Goal: Check status: Check status

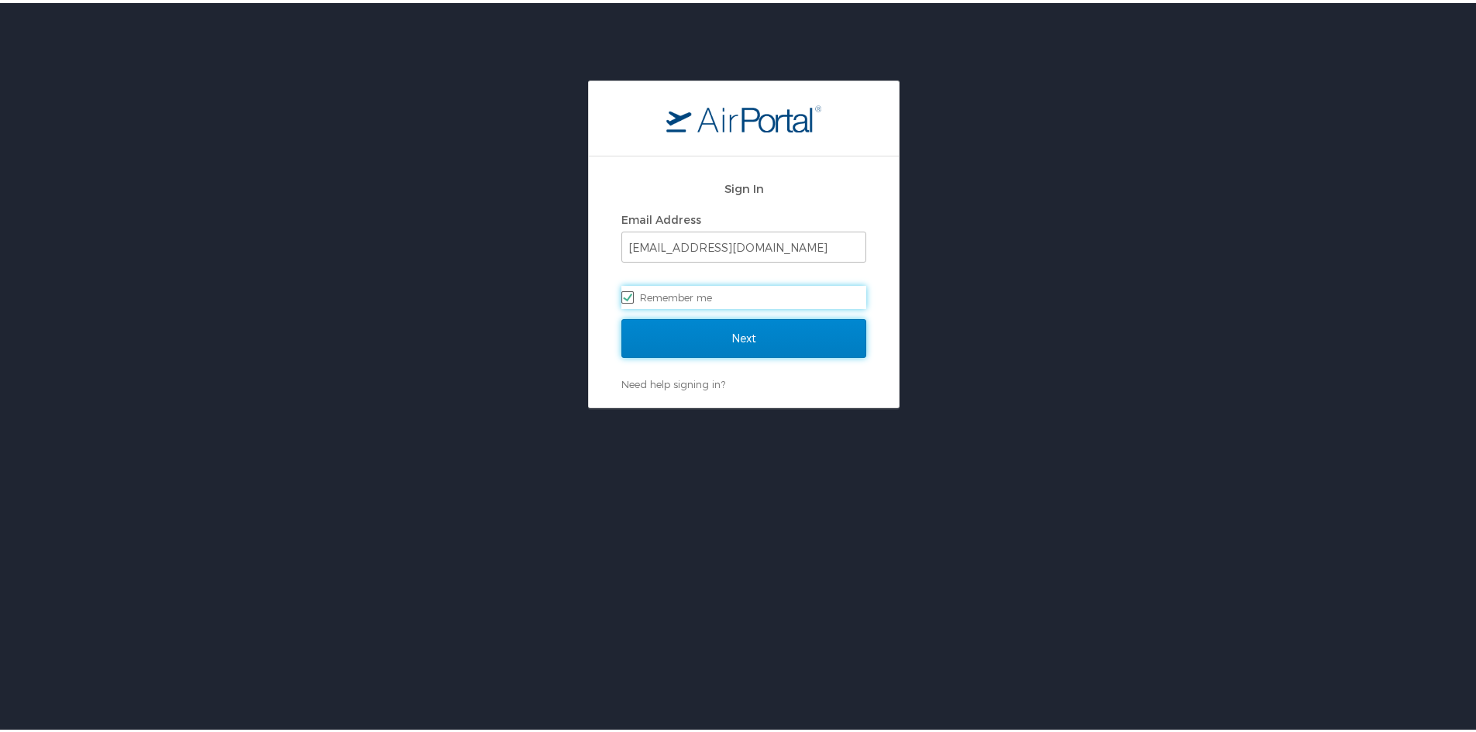
click at [738, 329] on input "Next" at bounding box center [743, 335] width 245 height 39
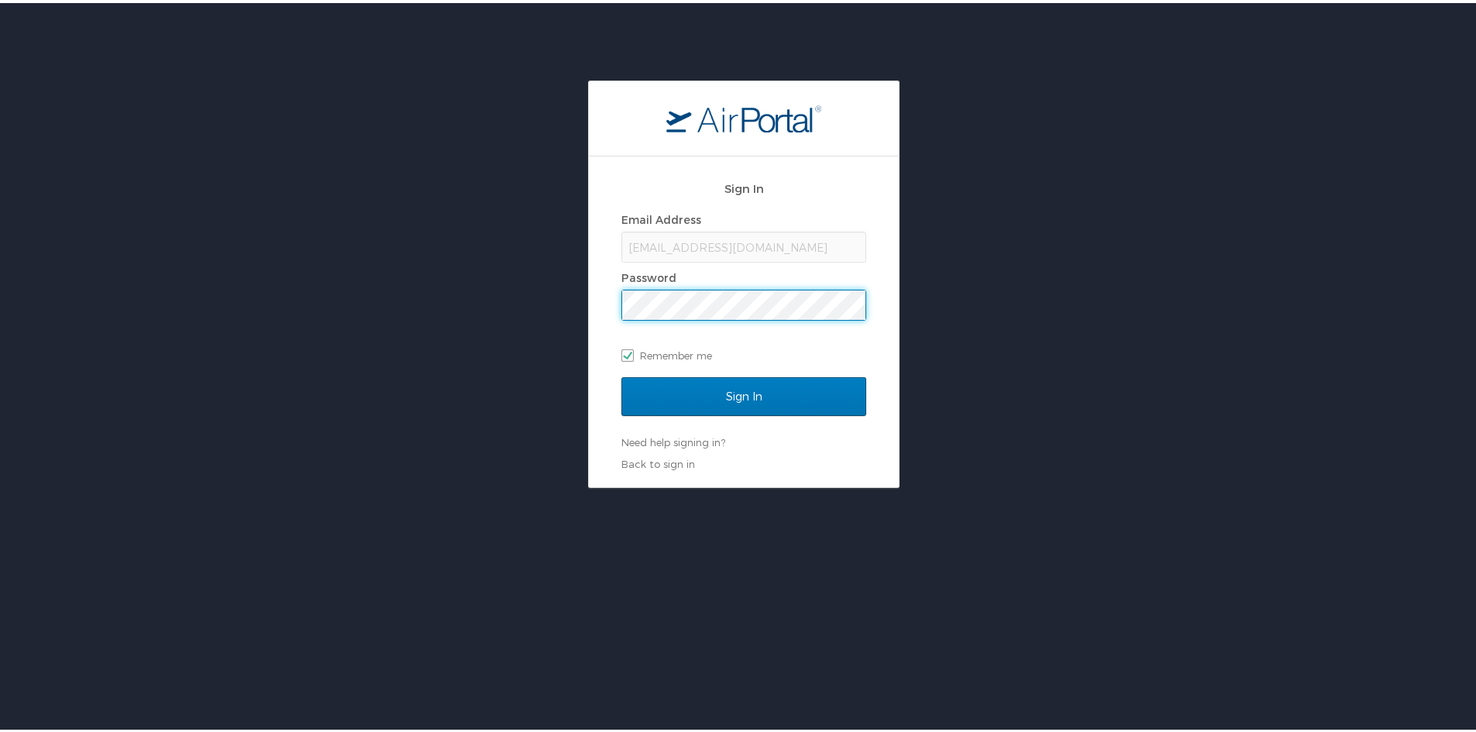
click at [621, 374] on input "Sign In" at bounding box center [743, 393] width 245 height 39
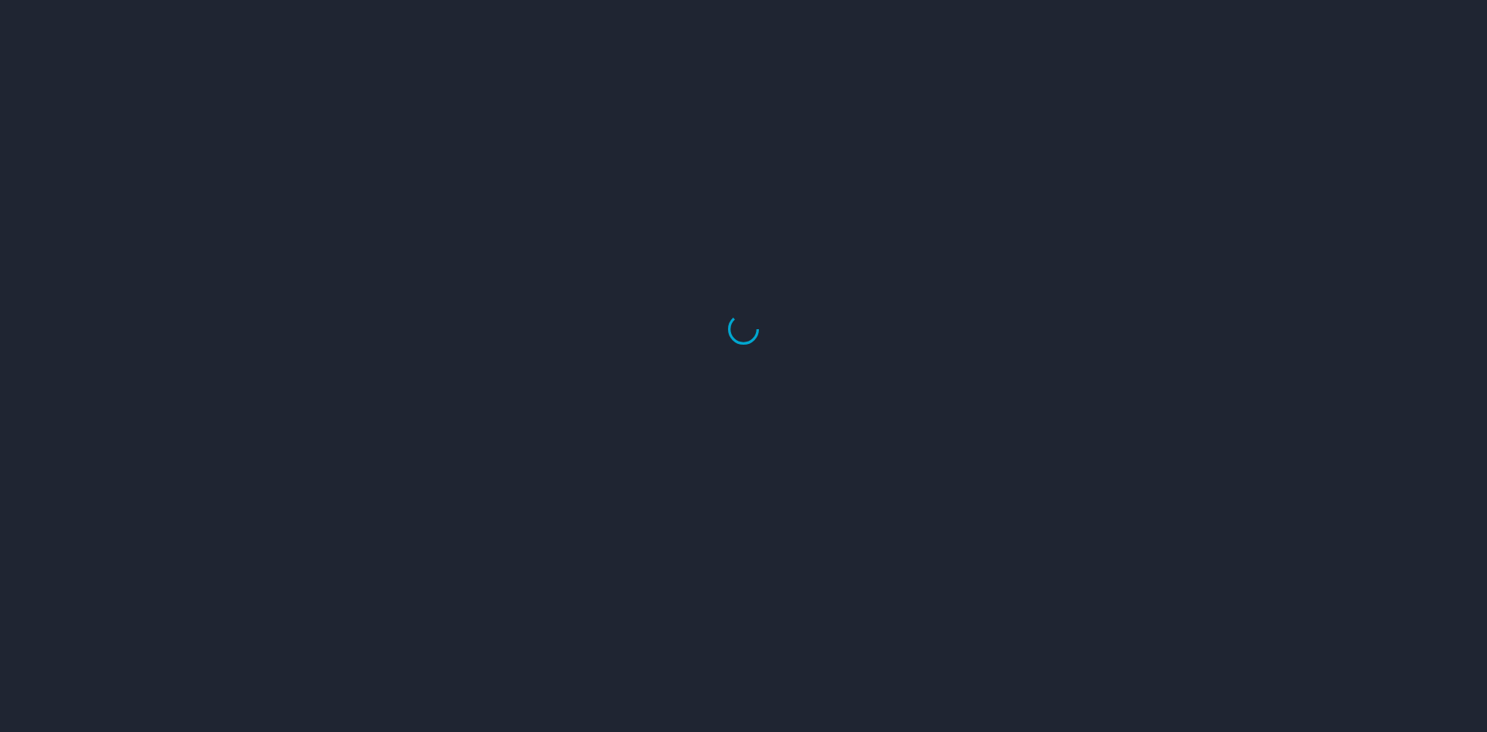
select select "US"
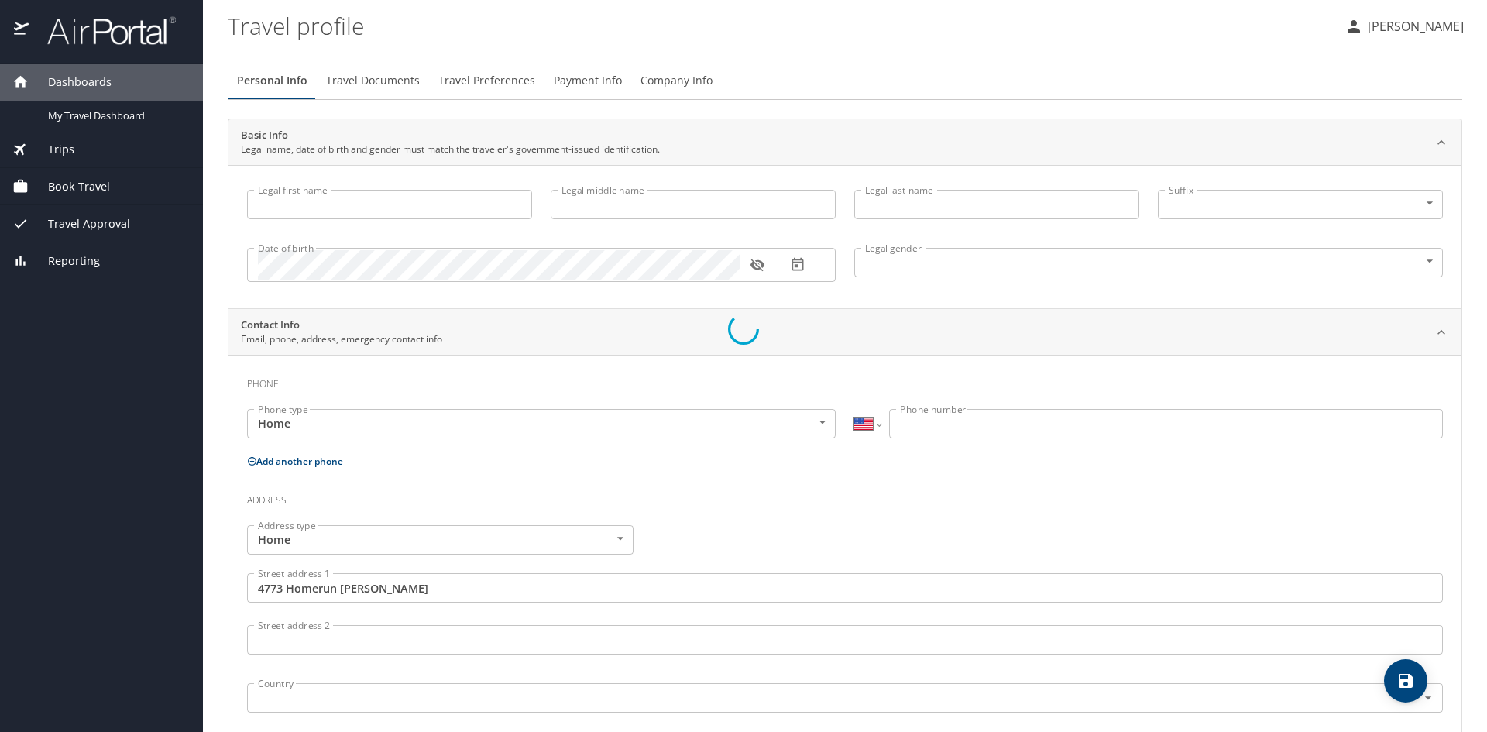
type input "Chase"
type input "[PERSON_NAME]"
type input "[DEMOGRAPHIC_DATA]"
type input "[PERSON_NAME]"
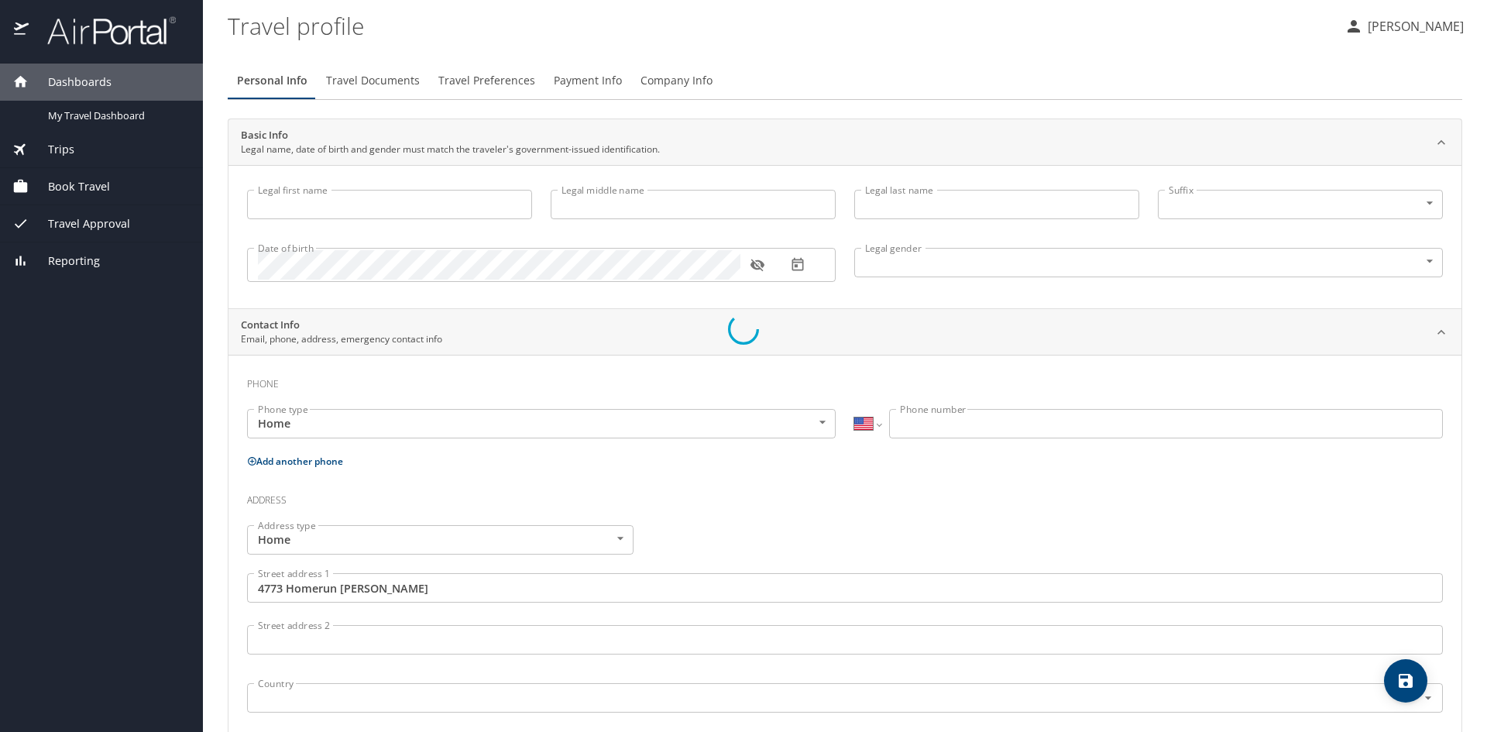
type input "[PERSON_NAME]"
type input "[PHONE_NUMBER]"
type input "[PERSON_NAME][EMAIL_ADDRESS][PERSON_NAME][DOMAIN_NAME]"
type input "[GEOGRAPHIC_DATA]"
type input "[US_STATE]"
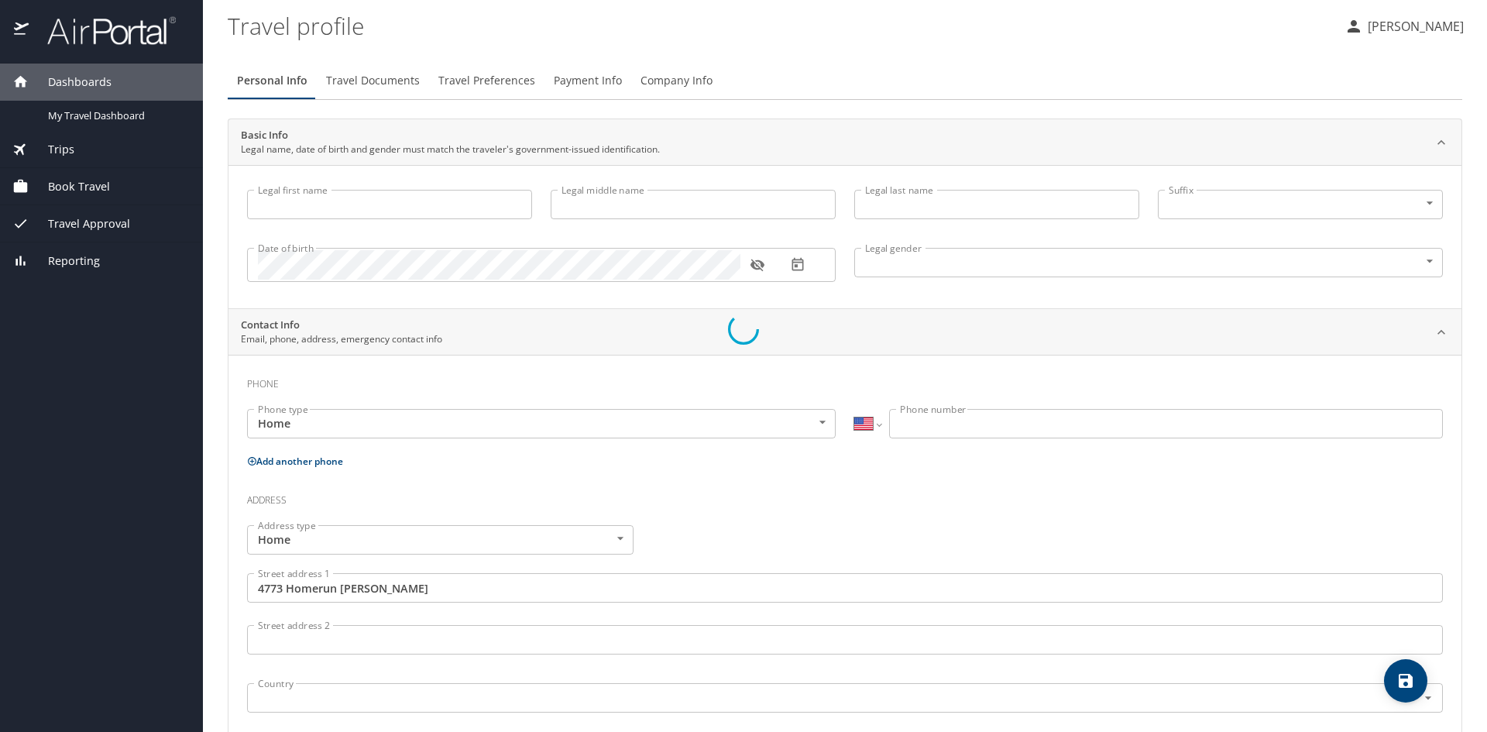
type input "[GEOGRAPHIC_DATA]"
type input "[US_STATE]"
type input "[GEOGRAPHIC_DATA]"
type input "[US_STATE]"
select select "US"
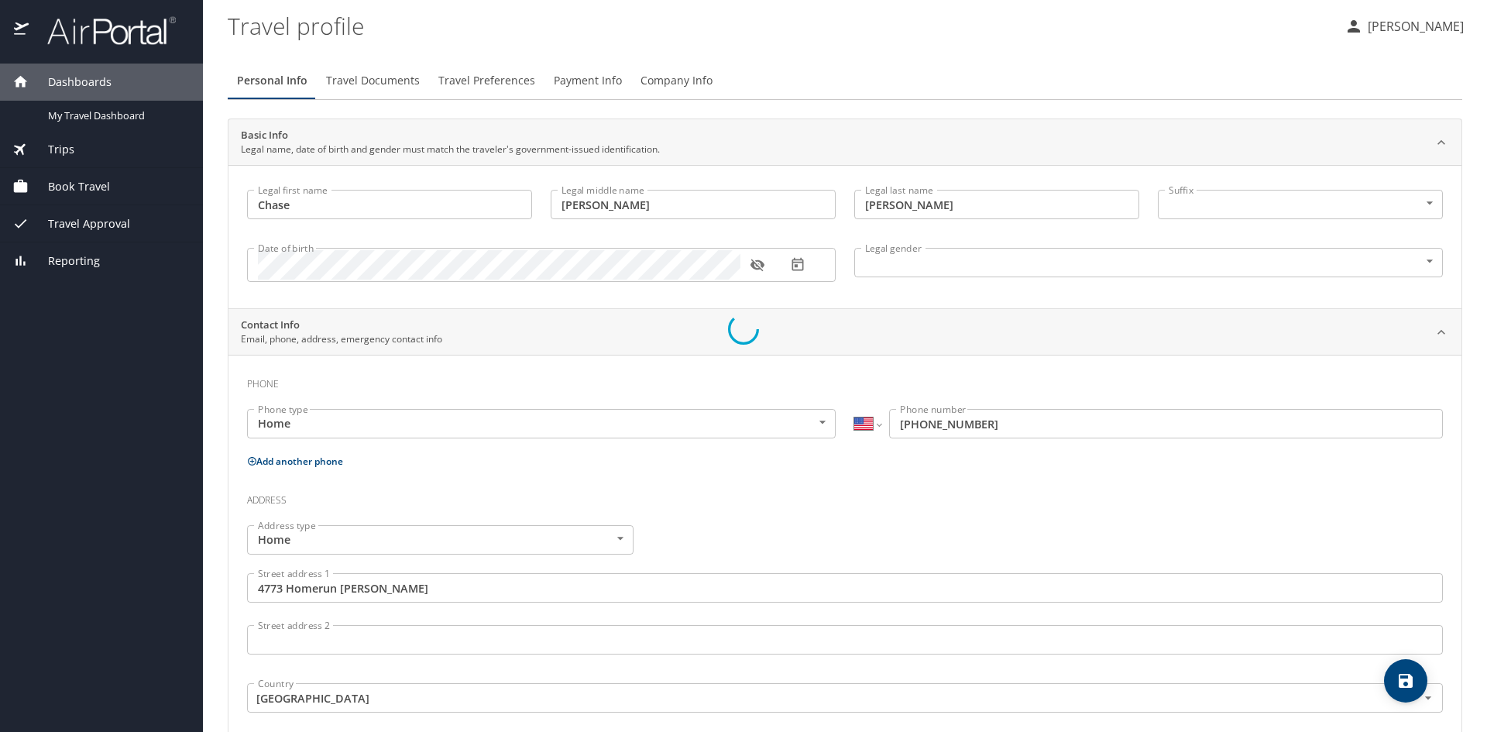
select select "US"
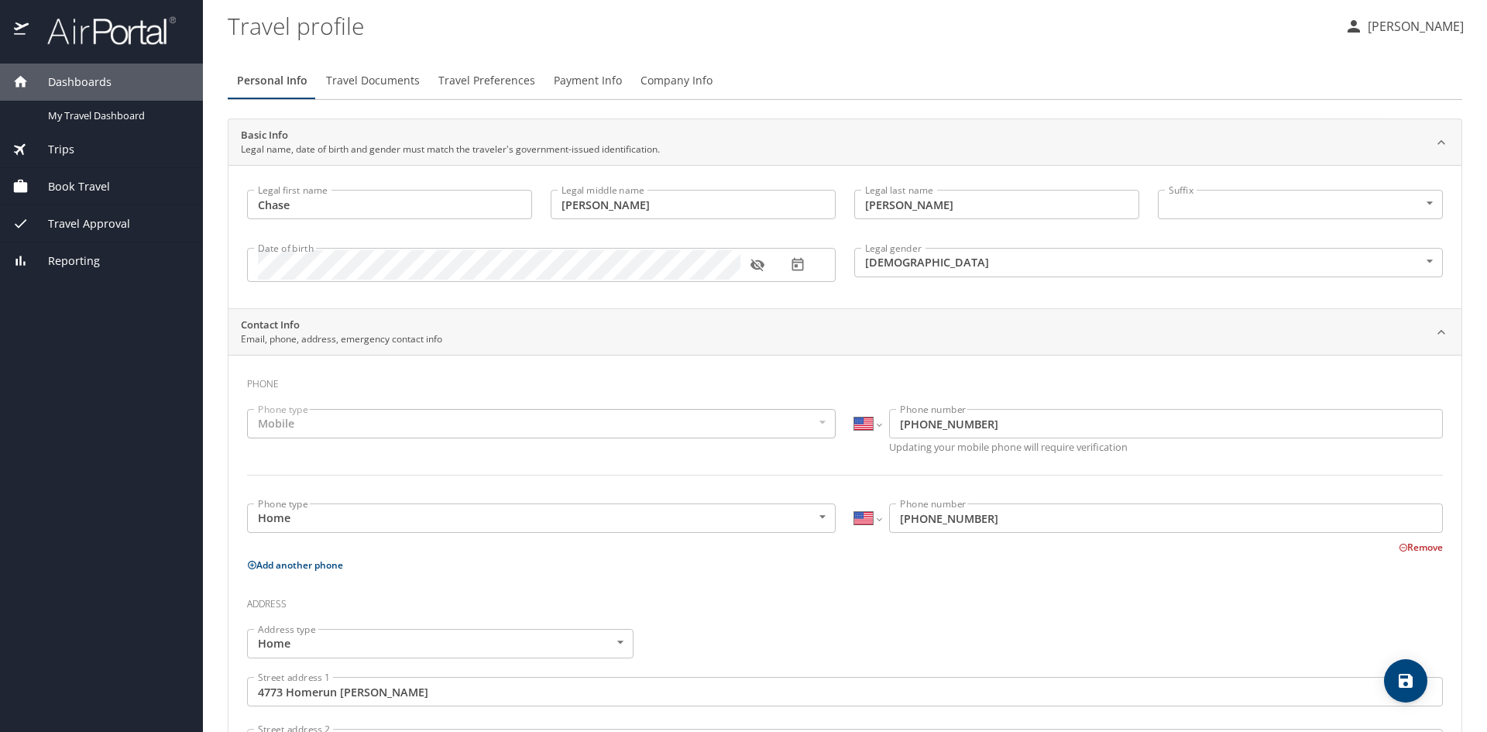
click at [86, 215] on span "Travel Approval" at bounding box center [79, 223] width 101 height 17
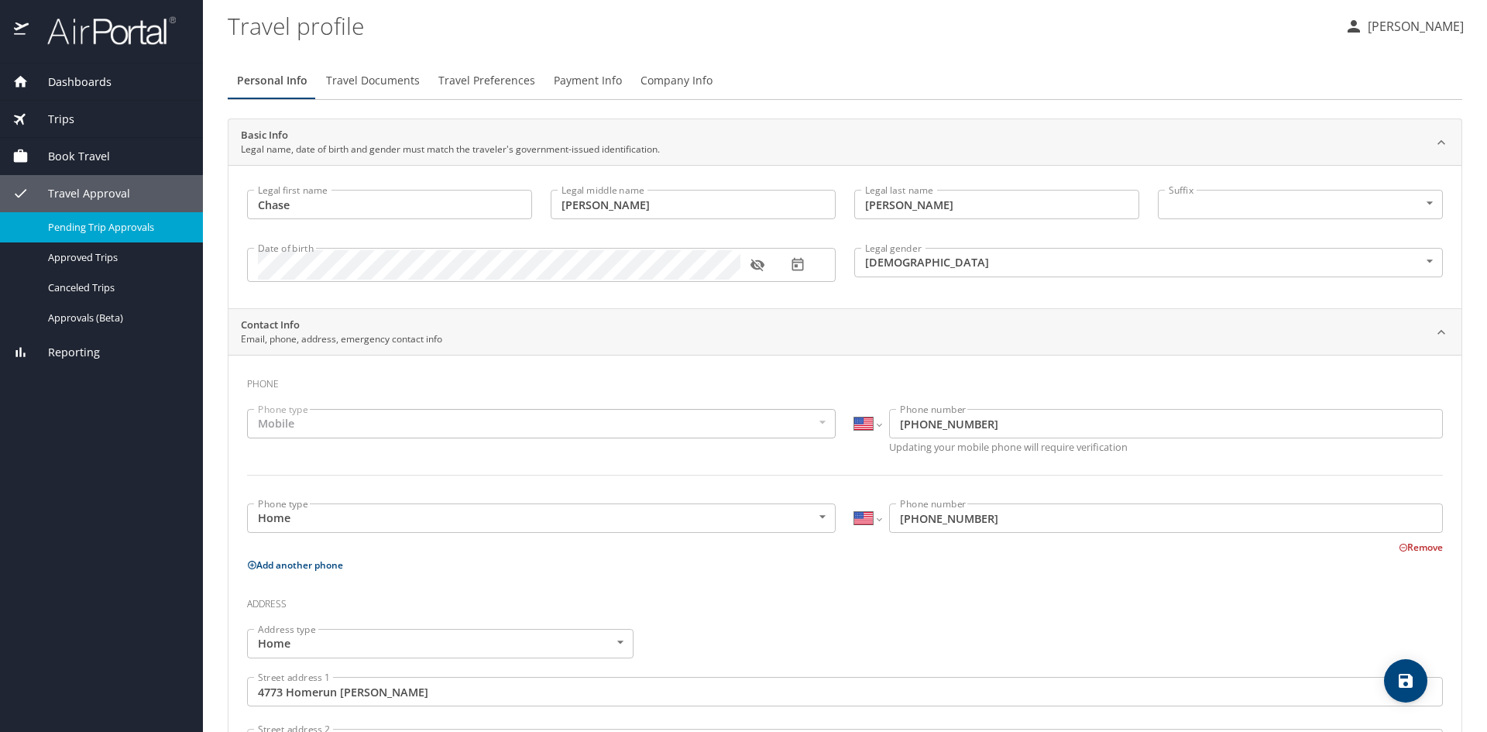
click at [129, 222] on span "Pending Trip Approvals" at bounding box center [116, 227] width 136 height 15
